Goal: Task Accomplishment & Management: Manage account settings

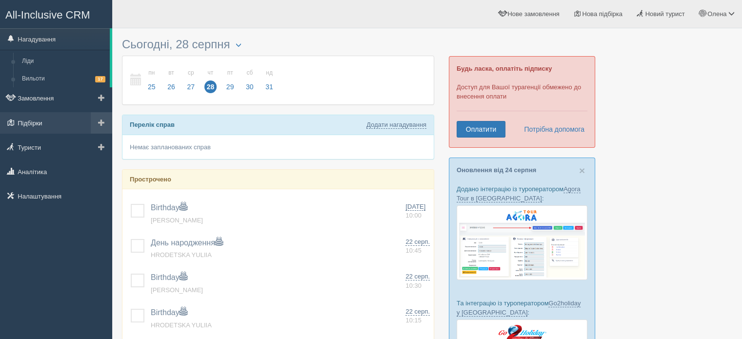
click at [37, 126] on link "Підбірки" at bounding box center [56, 122] width 112 height 21
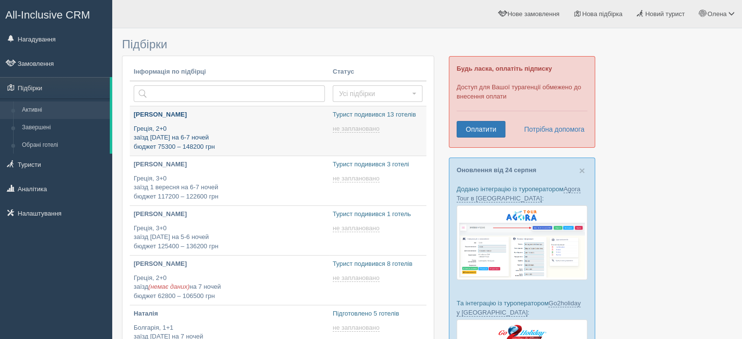
type input "[DATE] 15:20"
click at [256, 126] on p "Греція, 2+0 заїзд 21 вересня на 6-7 ночей бюджет 75300 – 148200 грн" at bounding box center [229, 137] width 191 height 27
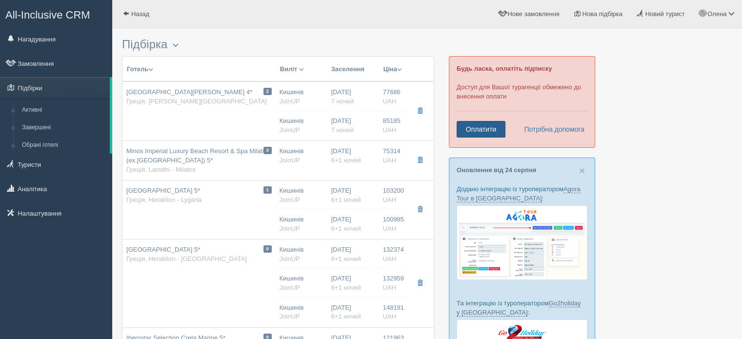
click at [485, 129] on link "Оплатити" at bounding box center [481, 129] width 49 height 17
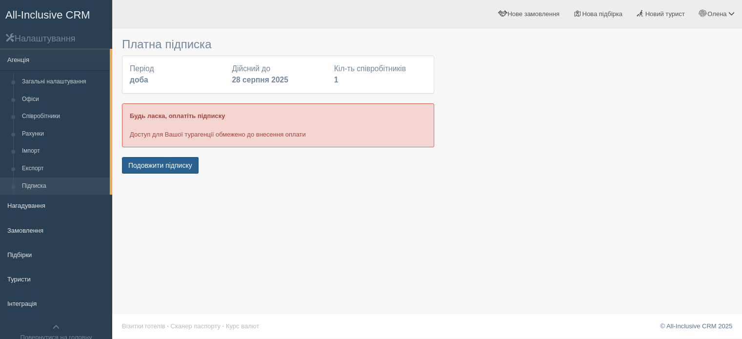
click at [156, 164] on button "Подовжити підписку" at bounding box center [160, 165] width 77 height 17
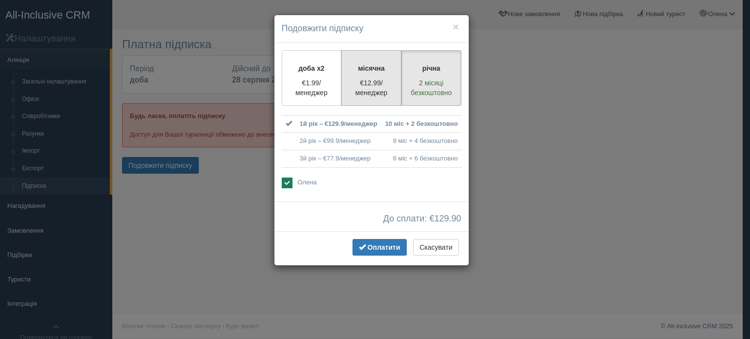
click at [363, 72] on p "місячна" at bounding box center [370, 68] width 47 height 10
radio input "true"
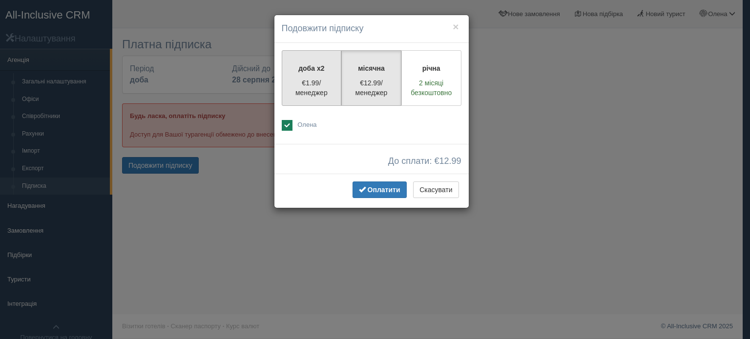
click at [315, 68] on p "доба x2" at bounding box center [311, 68] width 47 height 10
radio input "true"
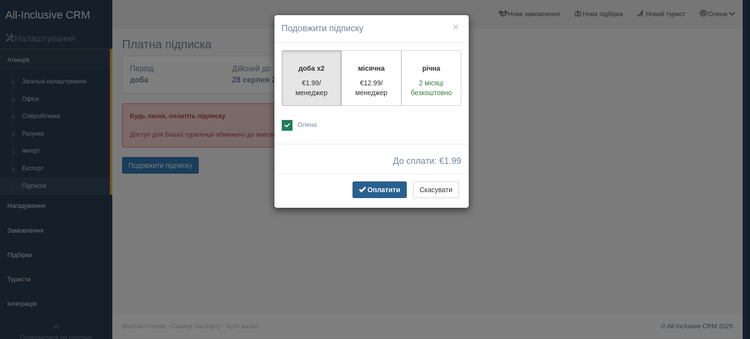
click at [372, 192] on span "Оплатити" at bounding box center [383, 190] width 33 height 8
